Goal: Find specific fact

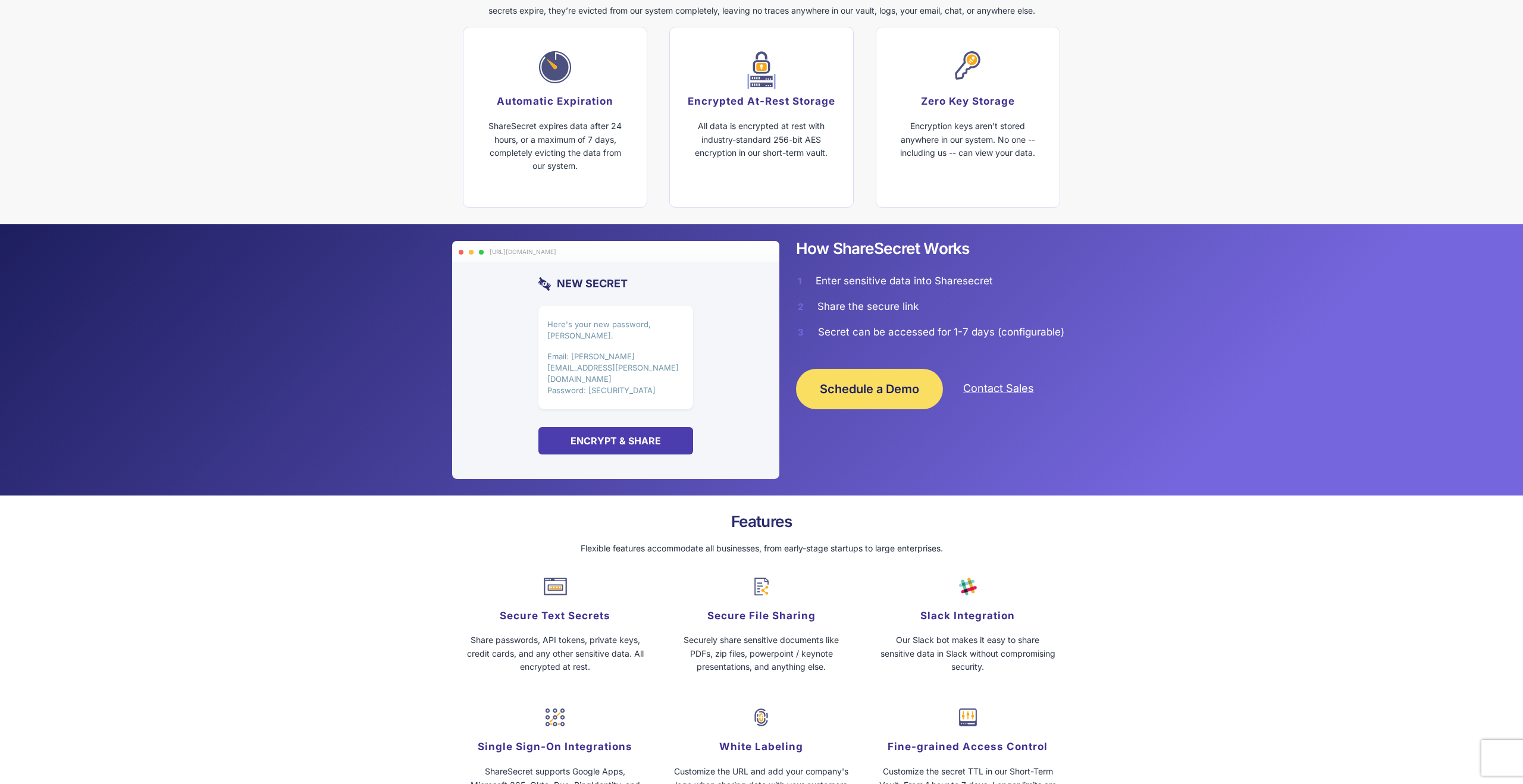
scroll to position [761, 0]
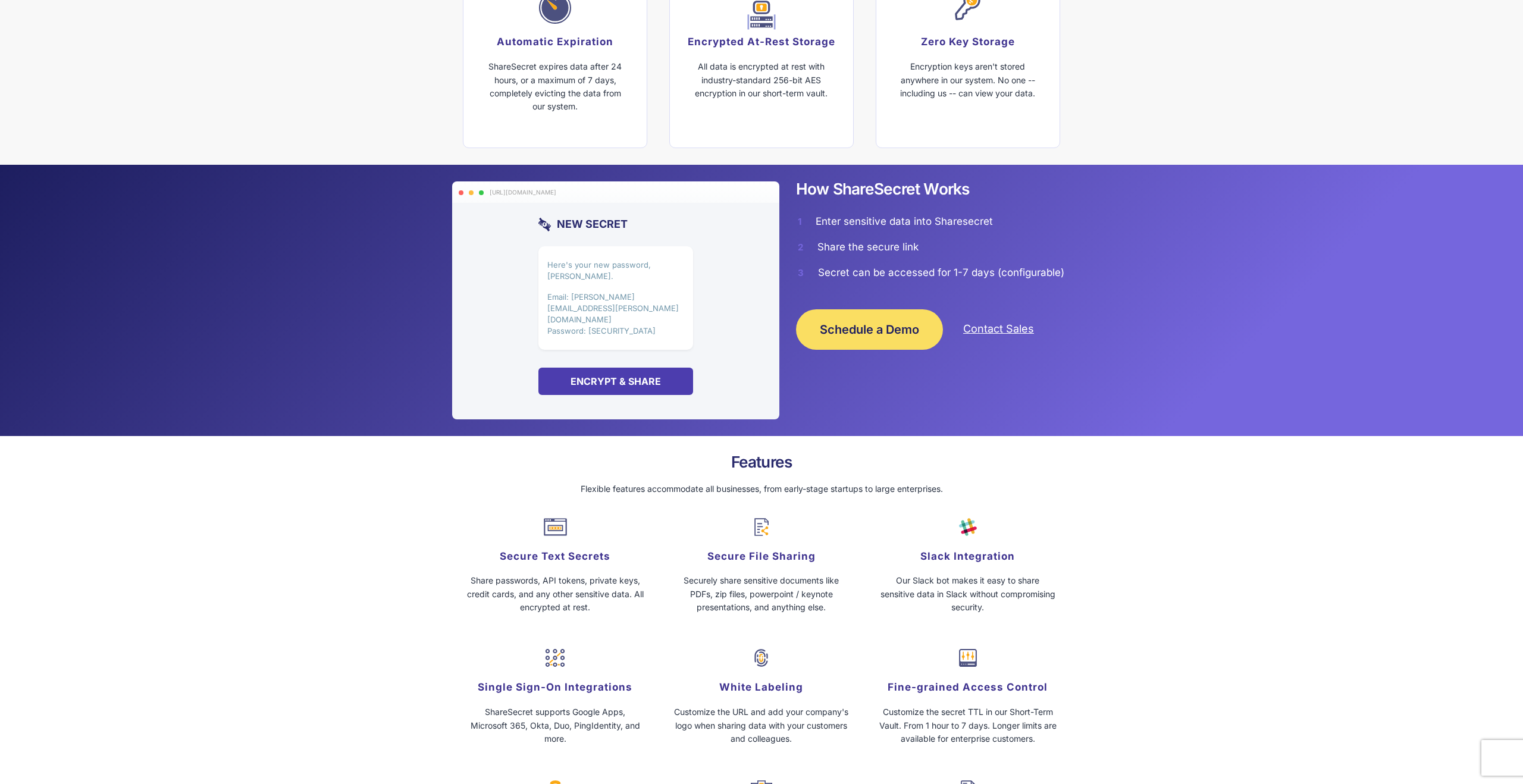
click at [603, 291] on p "Email: [PERSON_NAME][EMAIL_ADDRESS][PERSON_NAME][DOMAIN_NAME] Password: [SECURI…" at bounding box center [616, 313] width 137 height 45
click at [610, 263] on p "Here's your new password, [PERSON_NAME]." at bounding box center [616, 270] width 137 height 23
click at [603, 314] on div "Here's your new password, [PERSON_NAME]. Email: [PERSON_NAME][EMAIL_ADDRESS][PE…" at bounding box center [615, 298] width 155 height 104
click at [602, 255] on div "Here's your new password, [PERSON_NAME]. Email: [PERSON_NAME][EMAIL_ADDRESS][PE…" at bounding box center [615, 298] width 155 height 104
click at [601, 261] on p "Here's your new password, [PERSON_NAME]." at bounding box center [616, 270] width 137 height 23
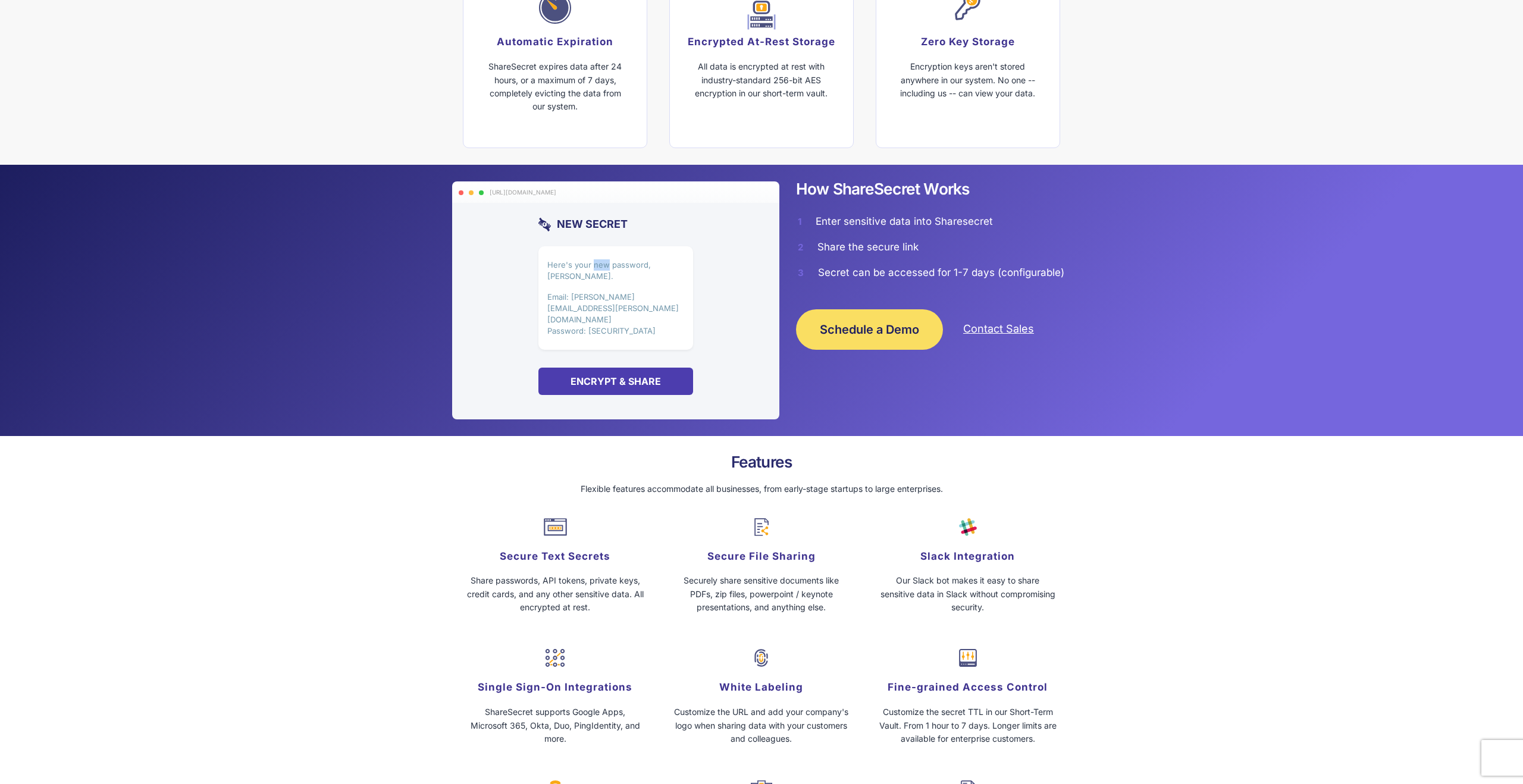
click at [601, 261] on p "Here's your new password, [PERSON_NAME]." at bounding box center [616, 270] width 137 height 23
